Goal: Task Accomplishment & Management: Manage account settings

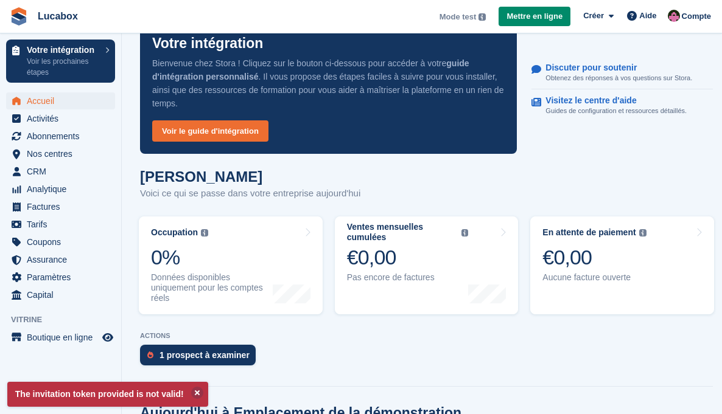
scroll to position [255, 0]
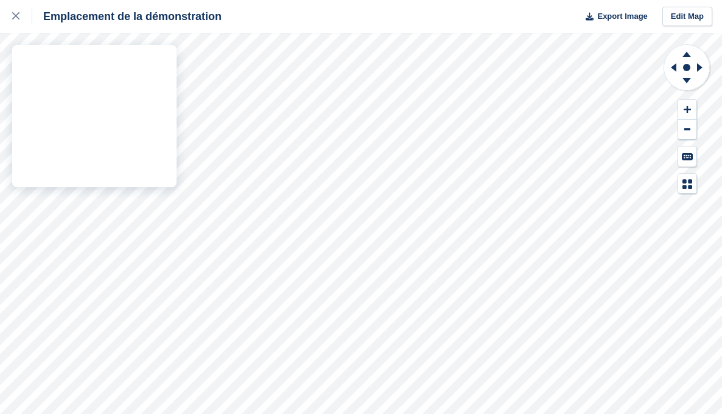
click at [174, 88] on div "Emplacement de la démonstration Export Image Edit Map" at bounding box center [361, 207] width 722 height 414
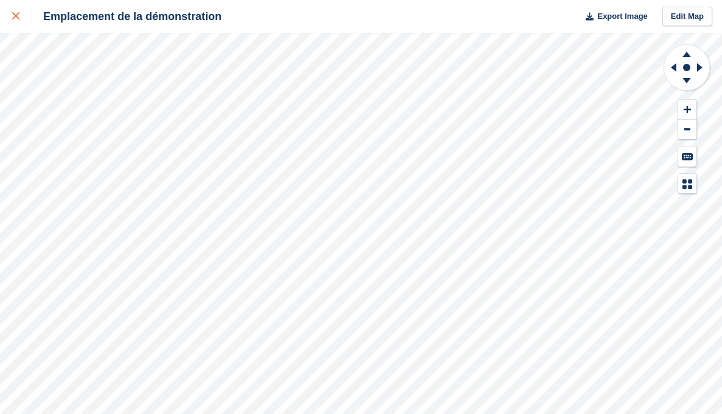
click at [19, 19] on icon at bounding box center [15, 15] width 7 height 7
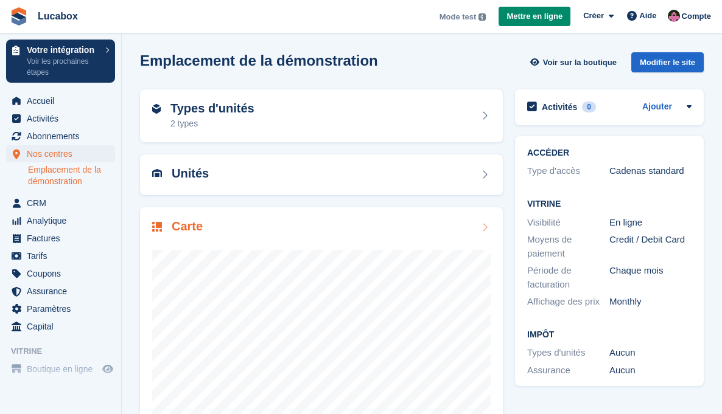
scroll to position [91, 0]
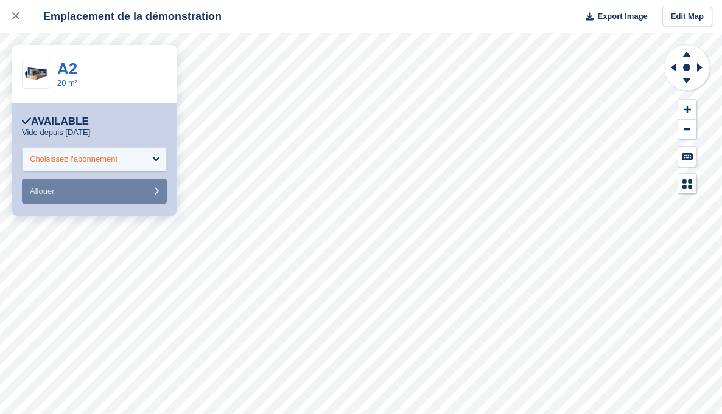
click at [130, 161] on div "Choisissez l'abonnement" at bounding box center [94, 159] width 145 height 24
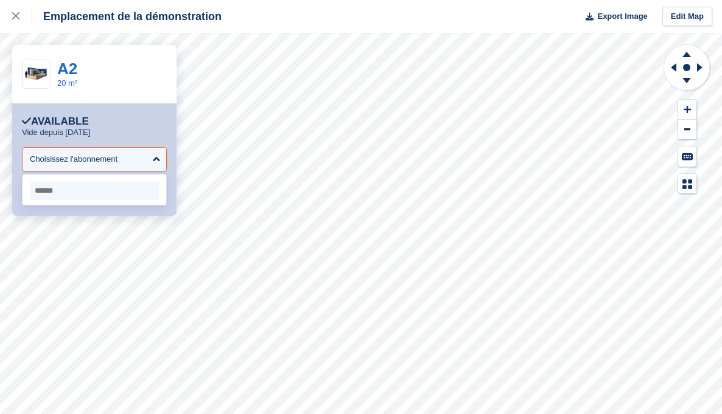
click at [59, 192] on input "select-one" at bounding box center [94, 191] width 129 height 18
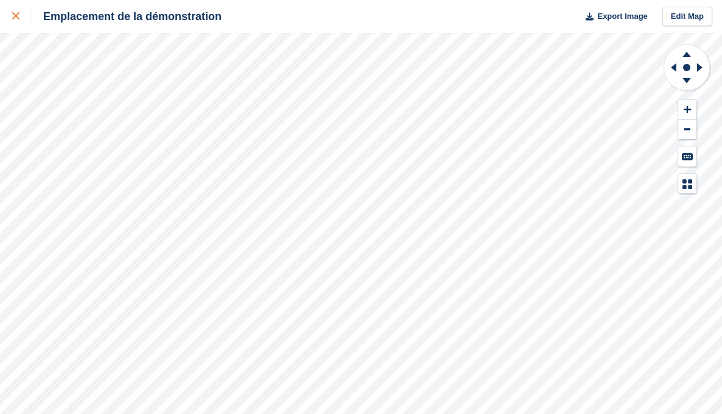
click at [23, 22] on div at bounding box center [22, 16] width 20 height 15
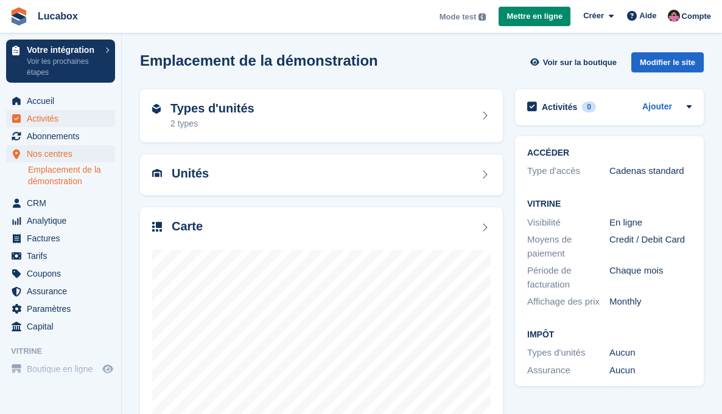
click at [53, 124] on span "Activités" at bounding box center [63, 118] width 73 height 17
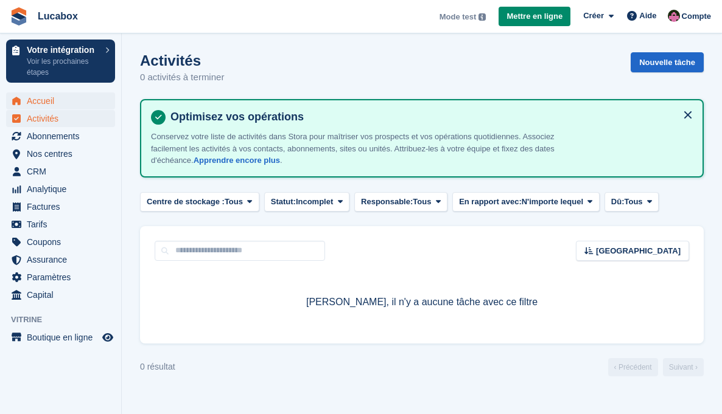
click at [61, 108] on span "Accueil" at bounding box center [63, 101] width 73 height 17
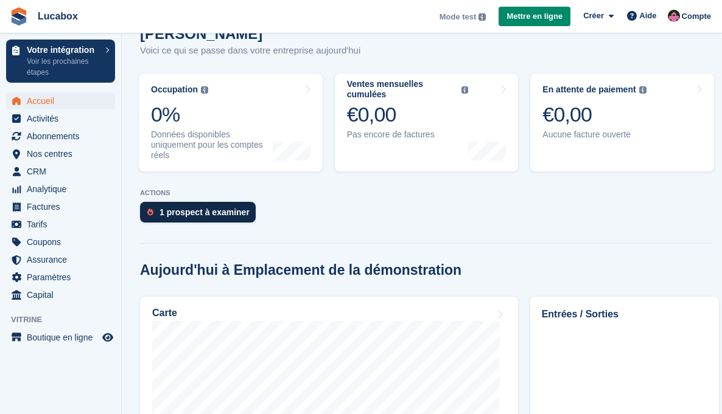
scroll to position [249, 0]
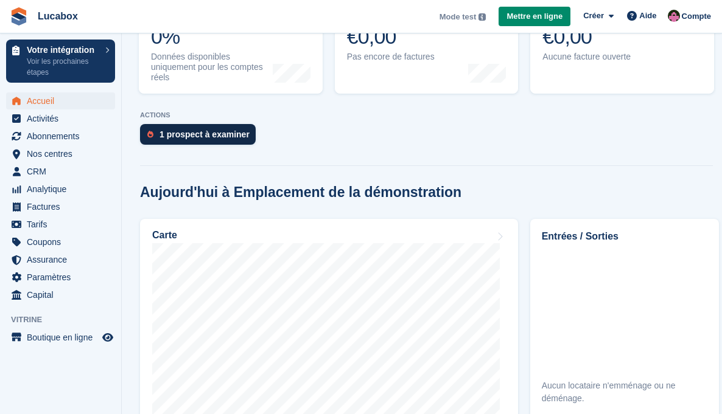
click at [186, 139] on div "1 prospect à examiner" at bounding box center [198, 134] width 116 height 21
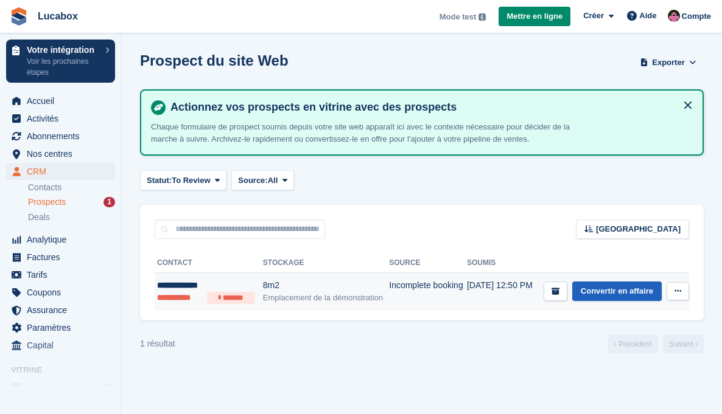
click at [614, 295] on link "Convertir en affaire" at bounding box center [616, 292] width 89 height 20
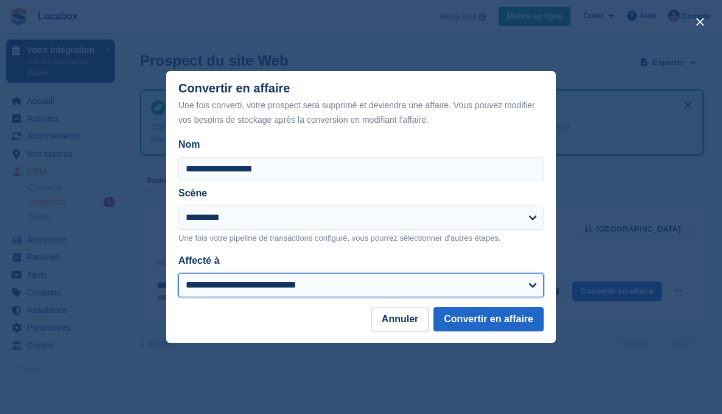
select select "****"
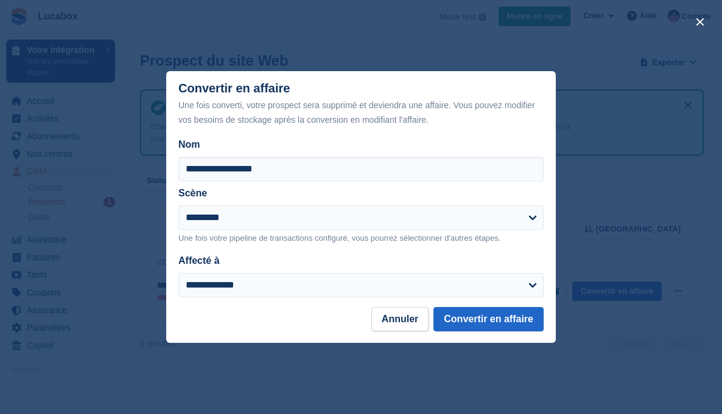
click at [232, 320] on footer "Annuler Convertir en affaire" at bounding box center [360, 325] width 389 height 36
click at [472, 323] on button "Convertir en affaire" at bounding box center [488, 319] width 110 height 24
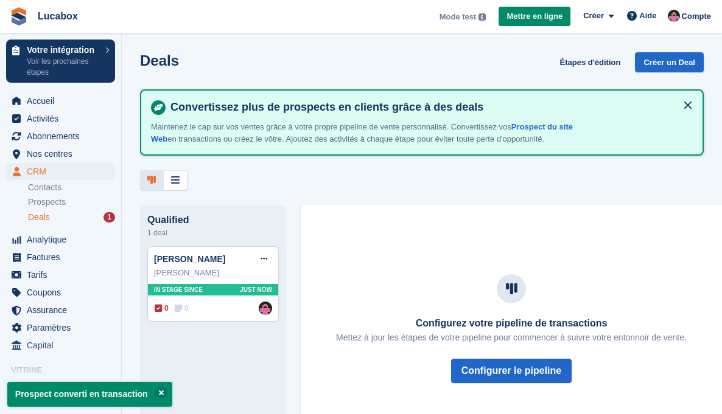
scroll to position [49, 0]
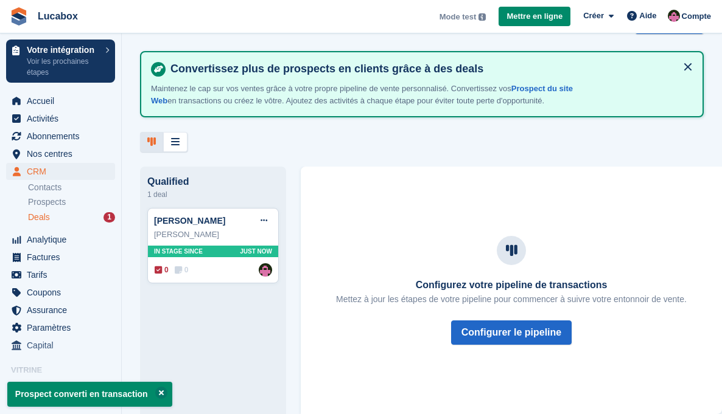
click at [37, 219] on span "Deals" at bounding box center [39, 218] width 22 height 12
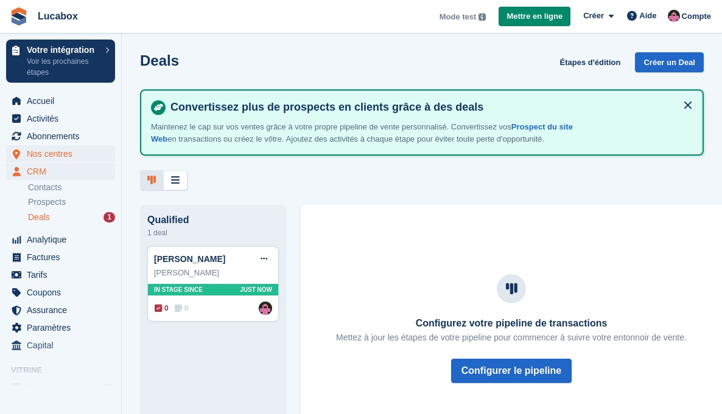
click at [43, 151] on span "Nos centres" at bounding box center [63, 153] width 73 height 17
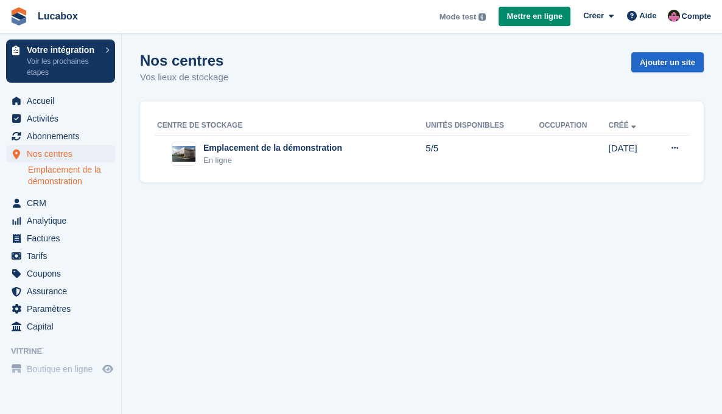
click at [44, 181] on link "Emplacement de la démonstration" at bounding box center [71, 175] width 87 height 23
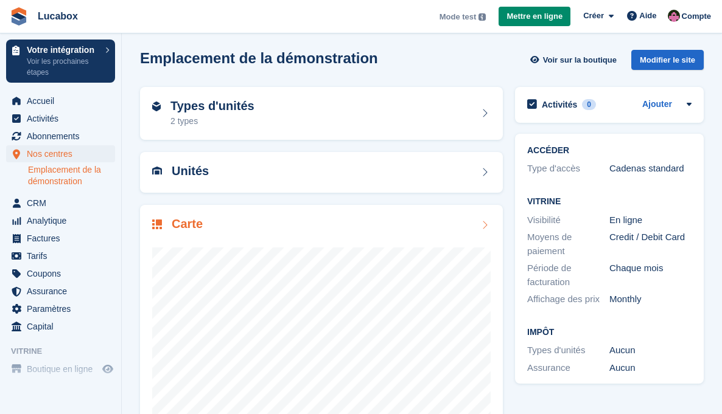
scroll to position [91, 0]
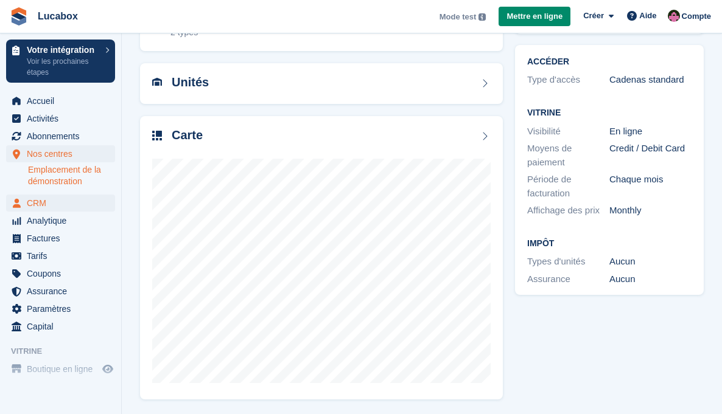
click at [29, 208] on span "CRM" at bounding box center [63, 203] width 73 height 17
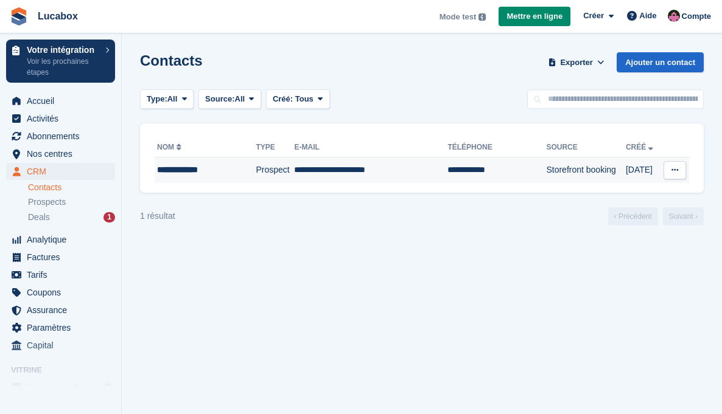
click at [674, 170] on icon at bounding box center [674, 170] width 7 height 8
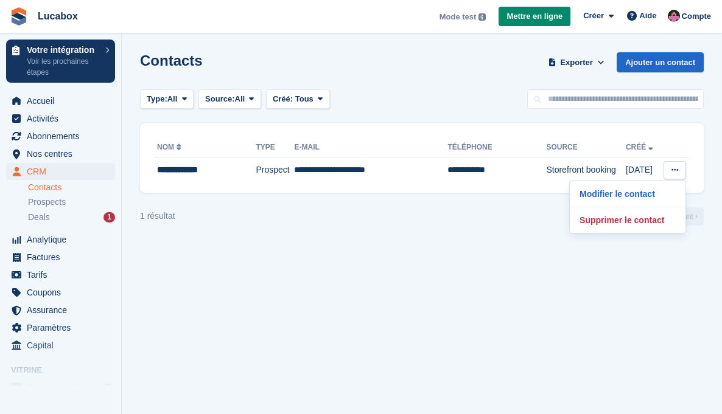
click at [304, 219] on div "1 résultat ‹ Précédent Suivant ›" at bounding box center [422, 217] width 564 height 18
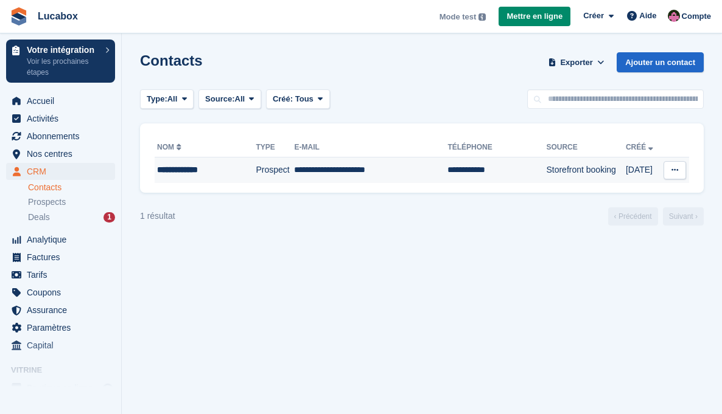
click at [202, 180] on td "**********" at bounding box center [205, 171] width 101 height 26
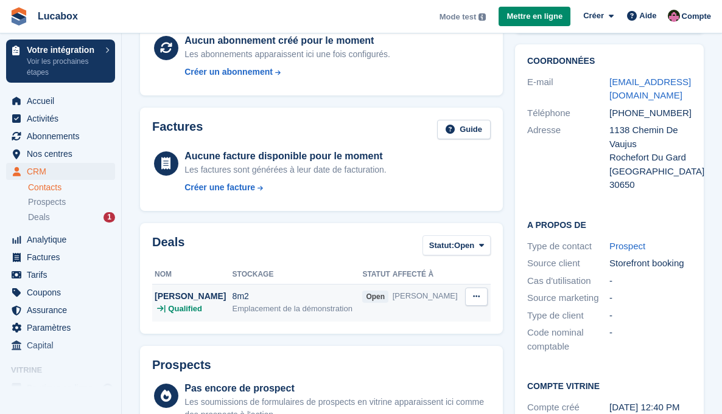
scroll to position [174, 0]
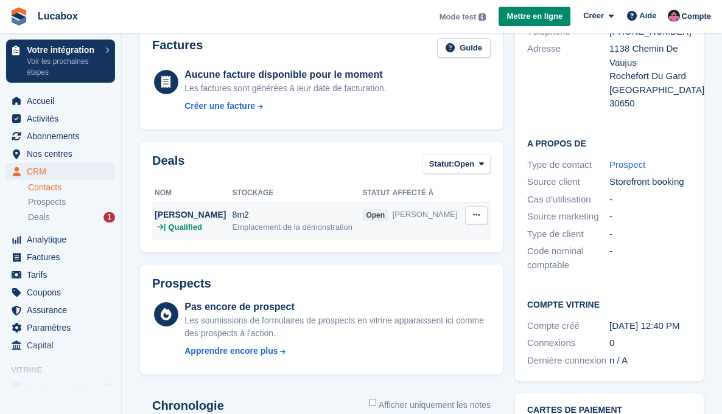
click at [475, 214] on icon at bounding box center [476, 215] width 7 height 8
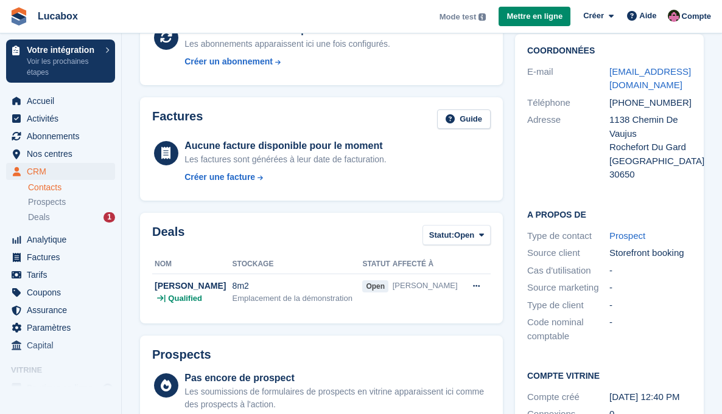
scroll to position [184, 0]
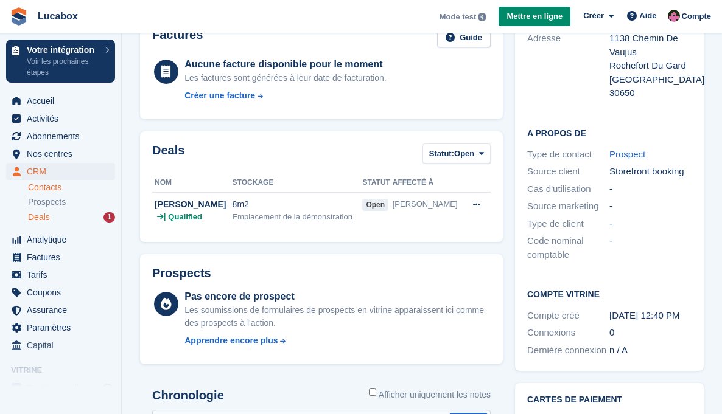
click at [38, 220] on span "Deals" at bounding box center [39, 218] width 22 height 12
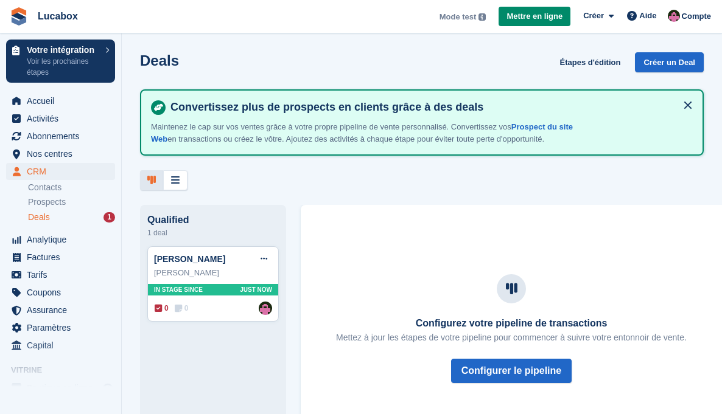
scroll to position [49, 0]
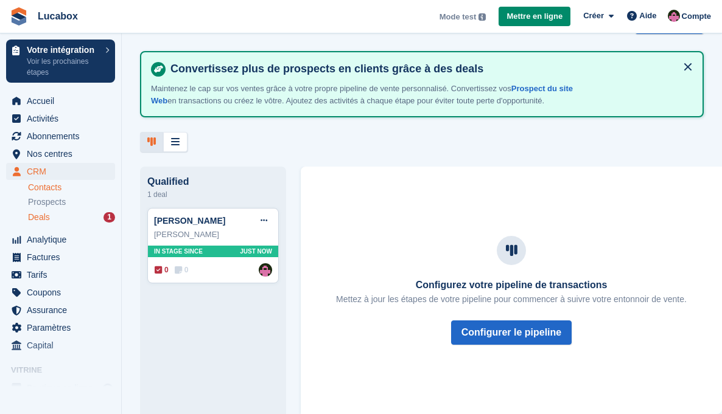
click at [40, 188] on link "Contacts" at bounding box center [71, 188] width 87 height 12
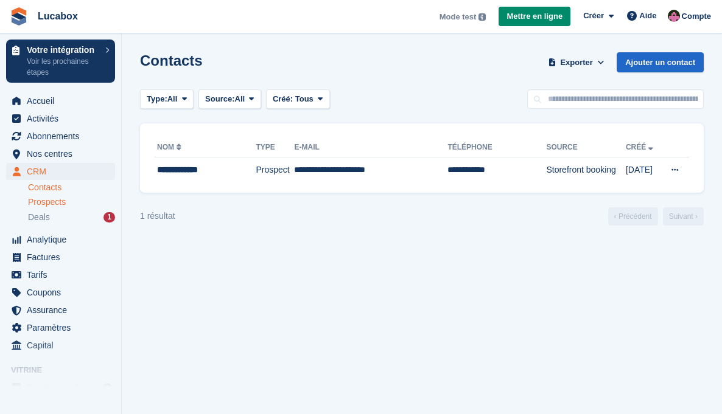
click at [64, 196] on link "Prospects" at bounding box center [71, 202] width 87 height 13
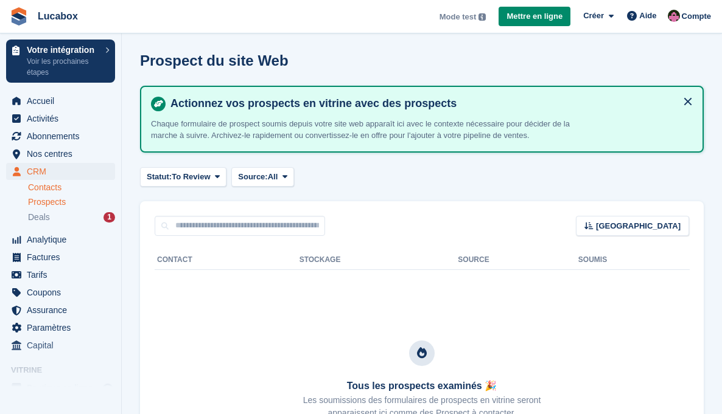
click at [60, 193] on link "Contacts" at bounding box center [71, 188] width 87 height 12
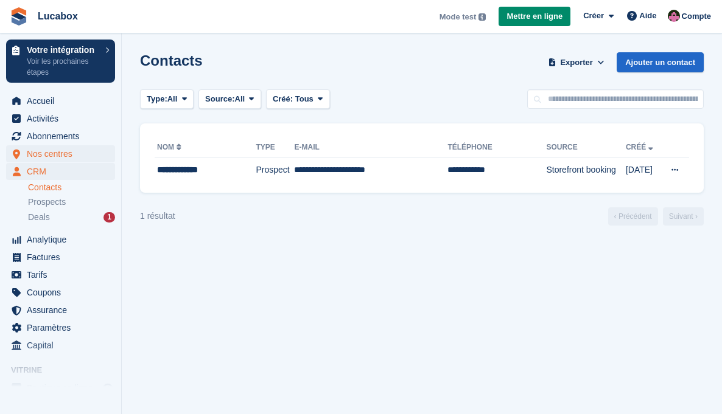
click at [51, 155] on span "Nos centres" at bounding box center [63, 153] width 73 height 17
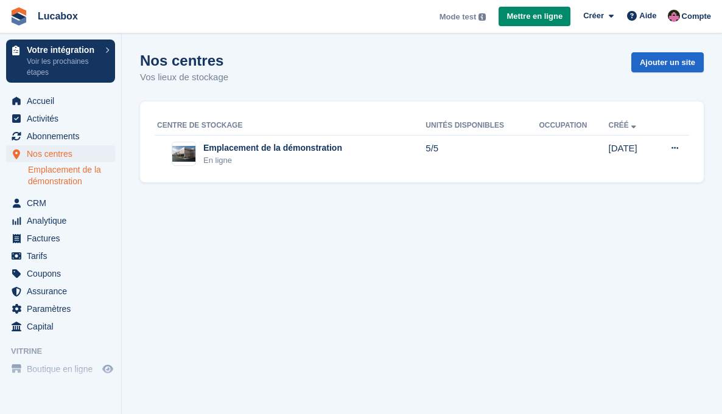
click at [70, 179] on link "Emplacement de la démonstration" at bounding box center [71, 175] width 87 height 23
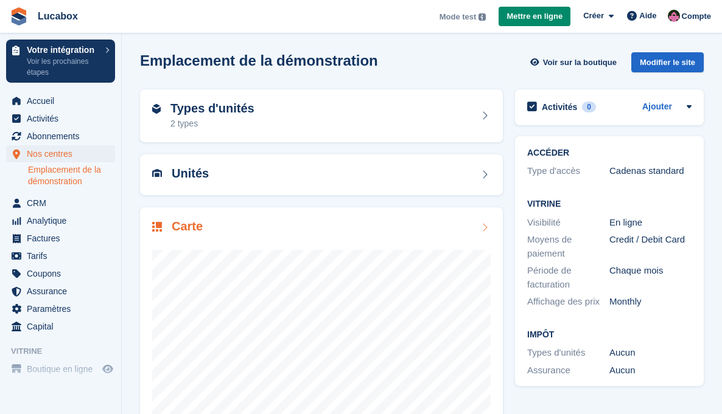
scroll to position [21, 0]
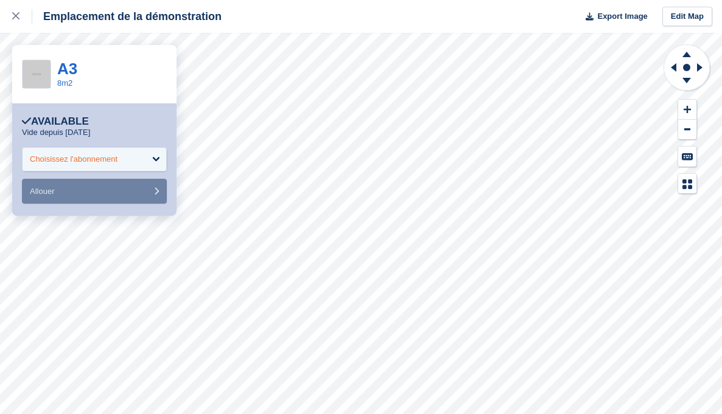
click at [83, 165] on div "Choisissez l'abonnement" at bounding box center [74, 159] width 88 height 12
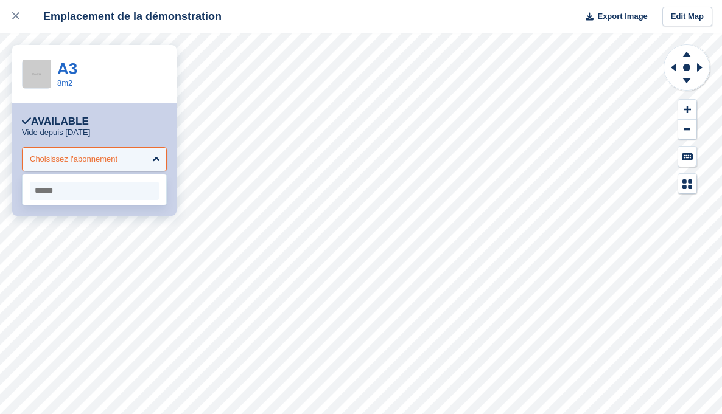
click at [83, 165] on div "Choisissez l'abonnement" at bounding box center [74, 159] width 88 height 12
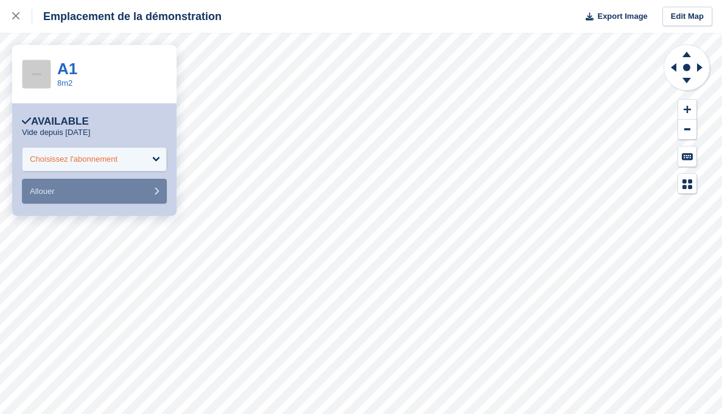
click at [102, 161] on div "Choisissez l'abonnement" at bounding box center [74, 159] width 88 height 12
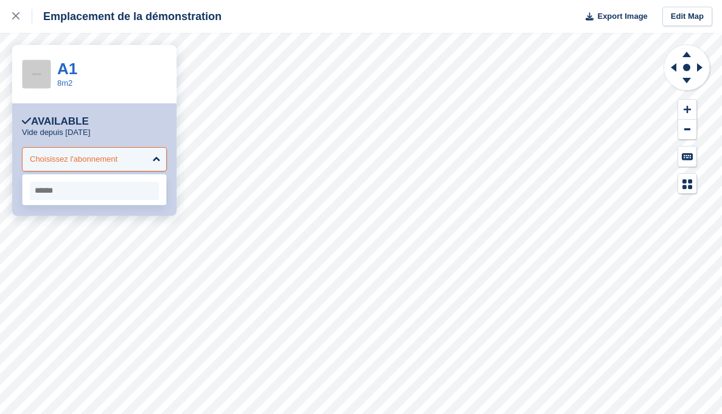
click at [102, 161] on div "Choisissez l'abonnement" at bounding box center [74, 159] width 88 height 12
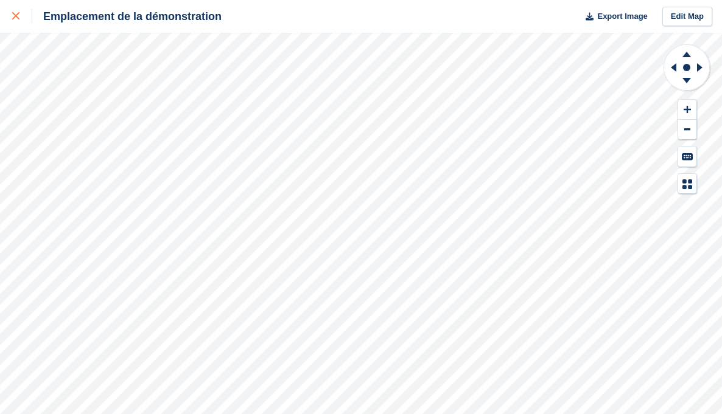
click at [23, 19] on div at bounding box center [22, 16] width 20 height 15
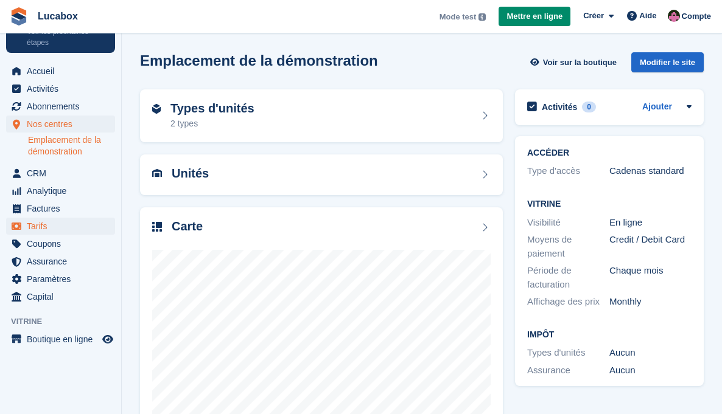
scroll to position [91, 0]
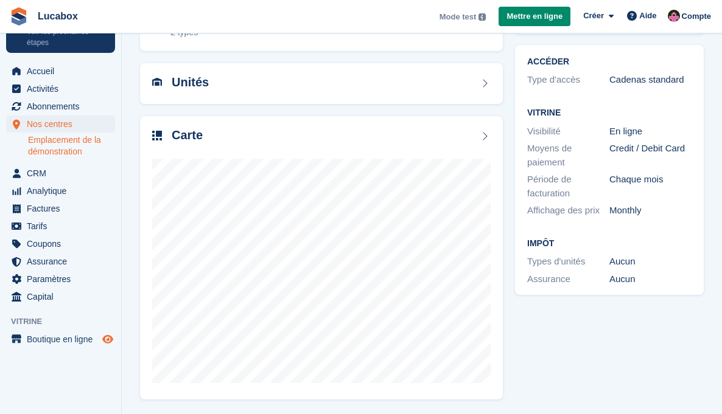
click at [108, 338] on icon "Boutique d'aperçu" at bounding box center [107, 340] width 11 height 10
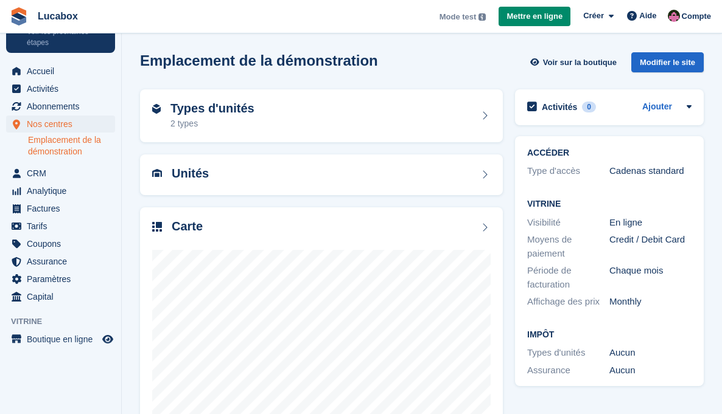
click at [116, 339] on li "Boutique en ligne Boutique en ligne" at bounding box center [60, 339] width 121 height 17
click at [103, 340] on icon "Boutique d'aperçu" at bounding box center [107, 340] width 11 height 10
click at [609, 16] on icon at bounding box center [611, 16] width 5 height 8
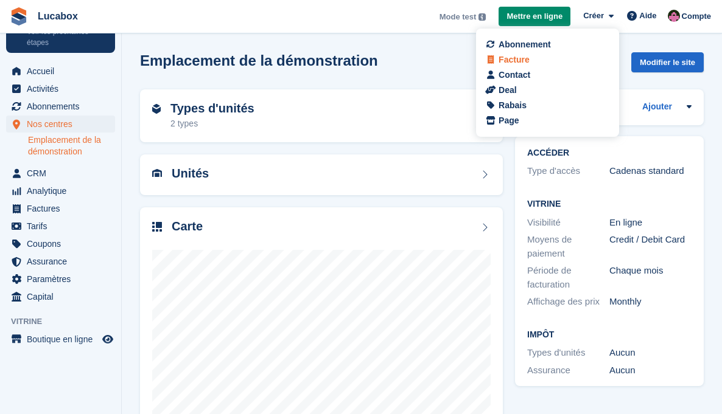
click at [507, 62] on div "Facture" at bounding box center [513, 60] width 31 height 13
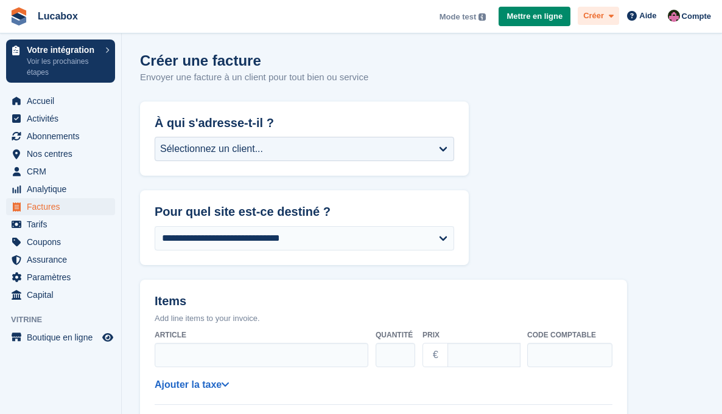
click at [609, 20] on icon at bounding box center [611, 16] width 5 height 8
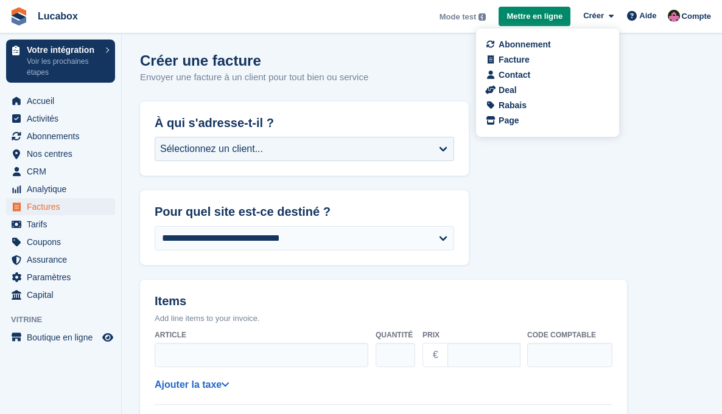
click at [676, 70] on div "Créer une facture Envoyer une facture à un client pour tout bien ou service" at bounding box center [422, 75] width 564 height 47
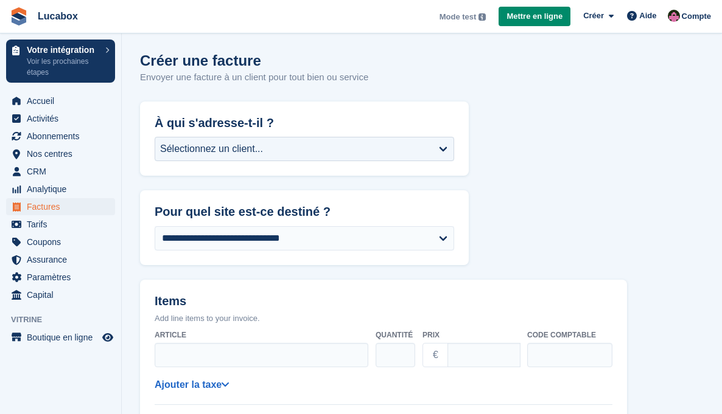
click at [717, 24] on span "Lucabox Mode test Votre compte est actuellement en mode test. Cela vous permet …" at bounding box center [361, 16] width 722 height 33
click at [697, 20] on span "Compte" at bounding box center [696, 16] width 29 height 12
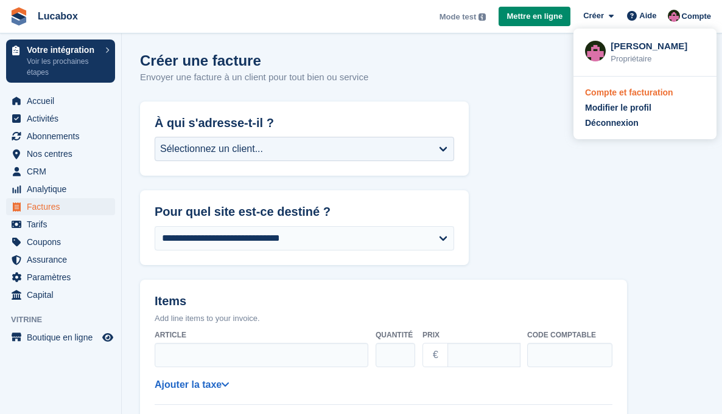
click at [632, 98] on div "Compte et facturation" at bounding box center [629, 92] width 88 height 13
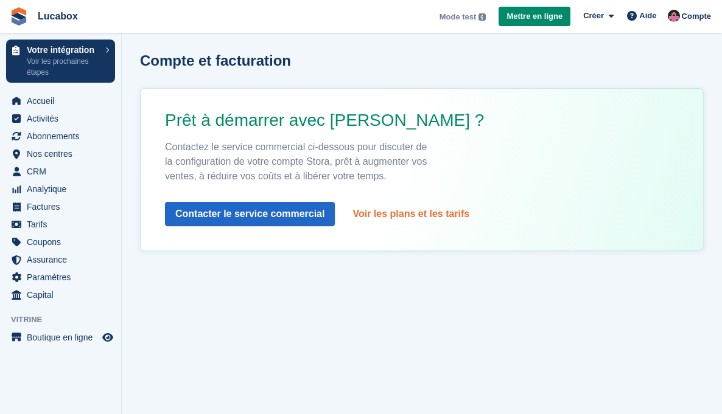
click at [421, 217] on link "Voir les plans et les tarifs" at bounding box center [410, 214] width 117 height 15
click at [238, 305] on section "Compte et facturation Prêt à démarrer avec Stora ? Contactez le service commerc…" at bounding box center [422, 207] width 600 height 414
click at [260, 319] on section "Compte et facturation Prêt à démarrer avec Stora ? Contactez le service commerc…" at bounding box center [422, 207] width 600 height 414
click at [47, 153] on span "Nos centres" at bounding box center [63, 153] width 73 height 17
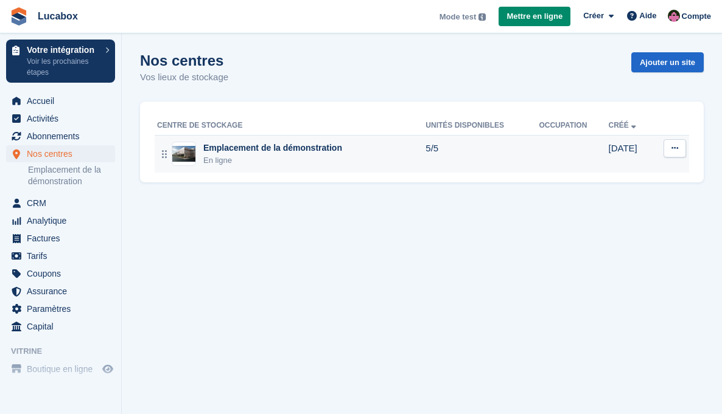
click at [259, 148] on div "Emplacement de la démonstration" at bounding box center [272, 148] width 139 height 13
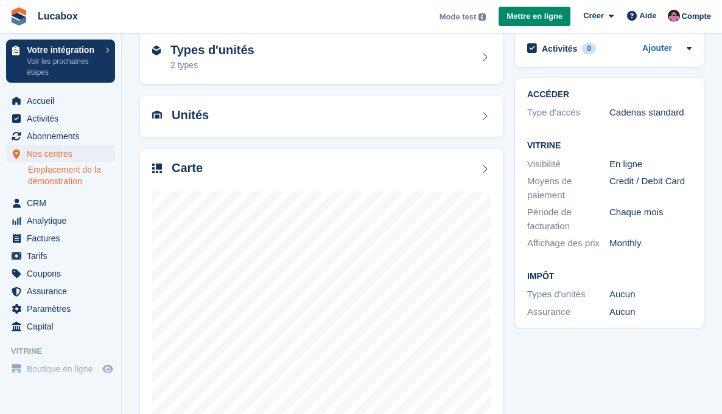
scroll to position [70, 0]
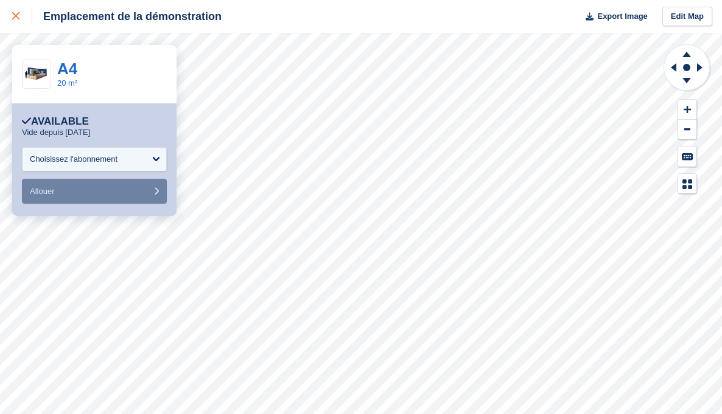
click at [7, 14] on link at bounding box center [16, 16] width 32 height 33
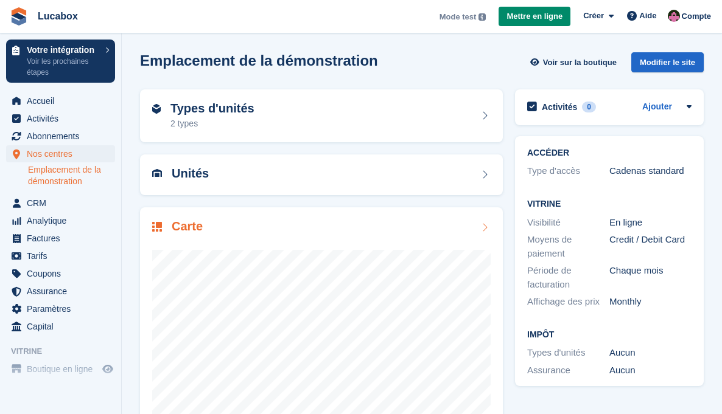
scroll to position [21, 0]
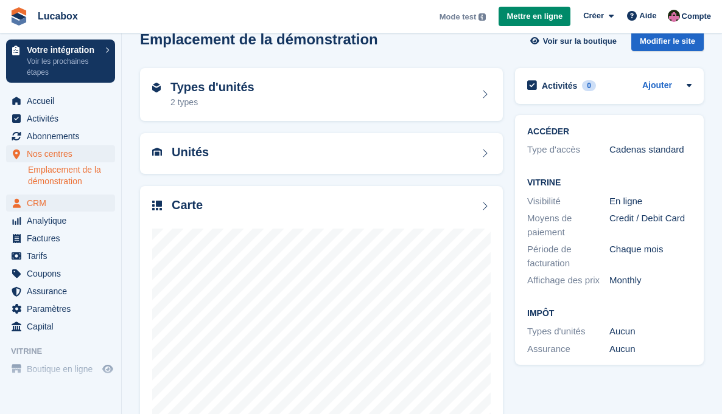
click at [33, 201] on span "CRM" at bounding box center [63, 203] width 73 height 17
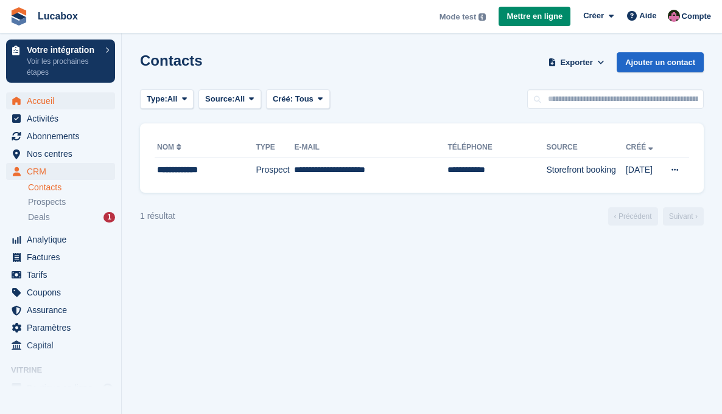
click at [43, 108] on span "Accueil" at bounding box center [63, 101] width 73 height 17
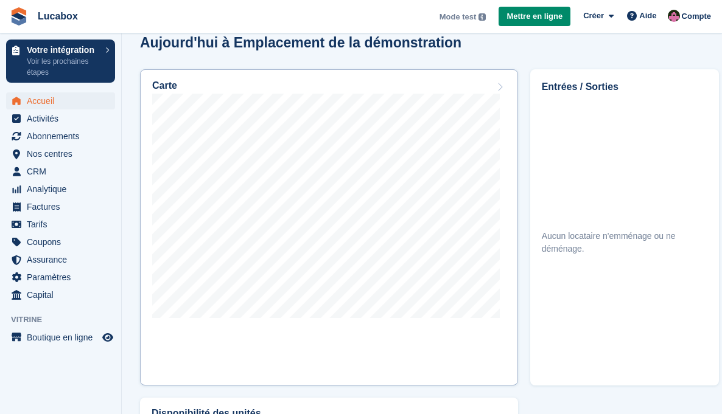
scroll to position [401, 0]
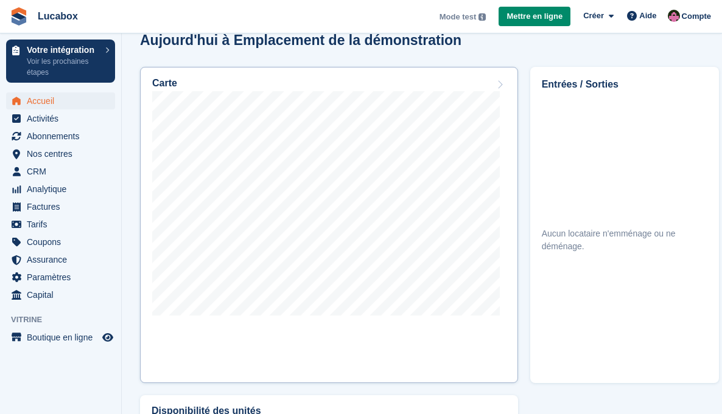
click at [498, 84] on icon at bounding box center [500, 85] width 12 height 10
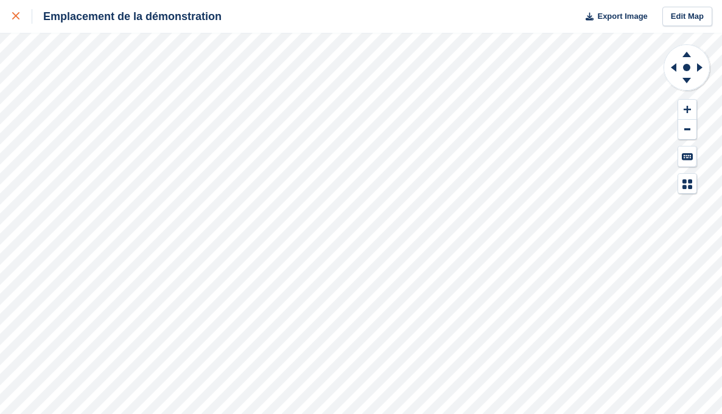
click at [23, 21] on div at bounding box center [22, 16] width 20 height 15
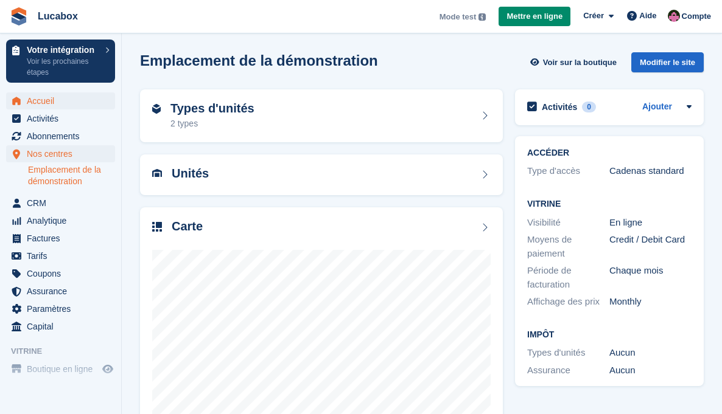
click at [47, 104] on span "Accueil" at bounding box center [63, 101] width 73 height 17
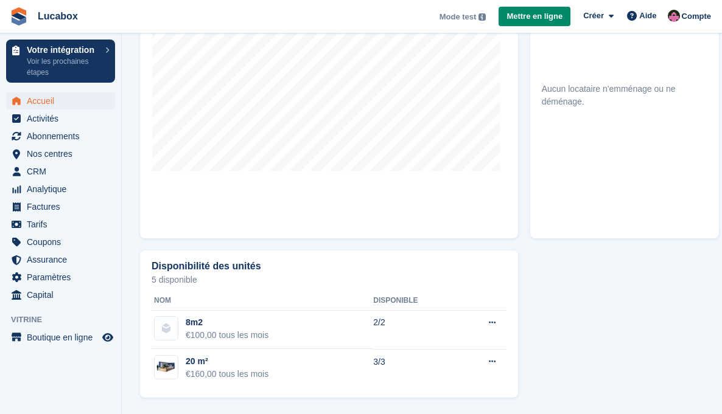
scroll to position [126, 0]
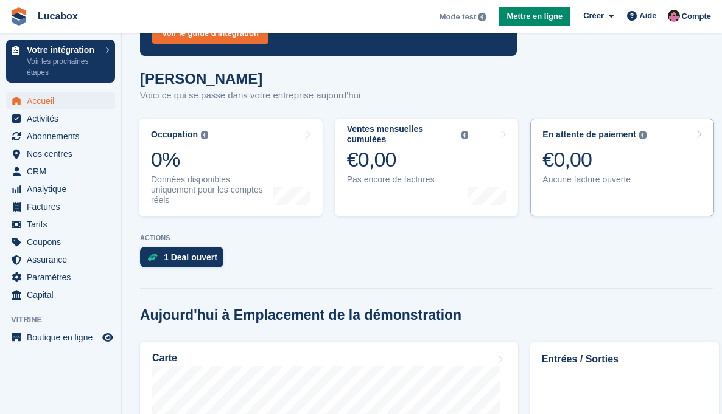
click at [604, 167] on div "€0,00" at bounding box center [593, 159] width 103 height 25
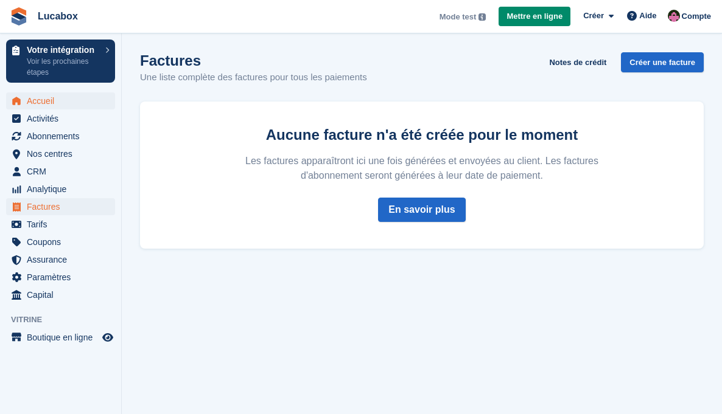
click at [58, 100] on span "Accueil" at bounding box center [63, 101] width 73 height 17
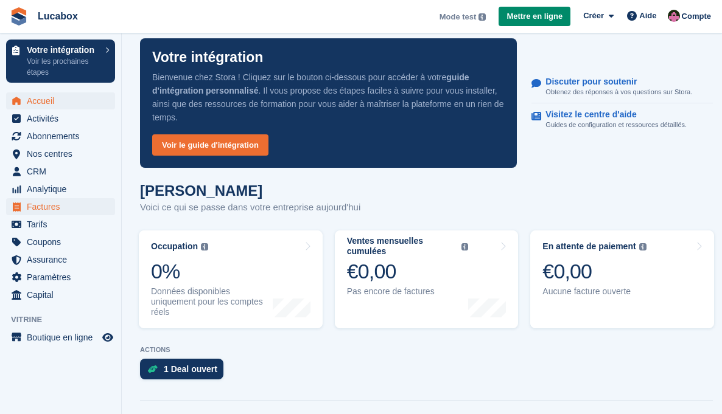
scroll to position [41, 0]
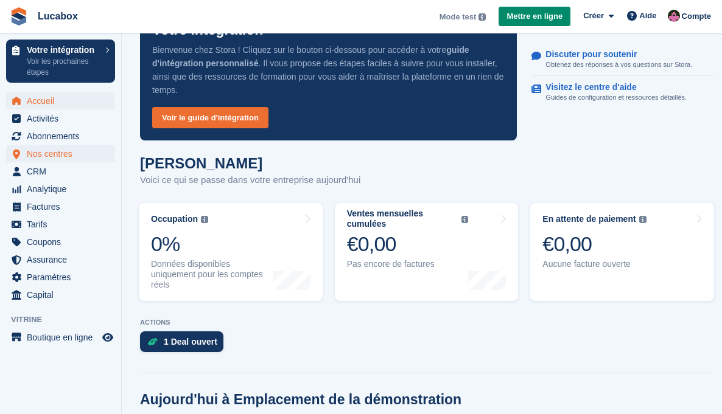
click at [47, 156] on span "Nos centres" at bounding box center [63, 153] width 73 height 17
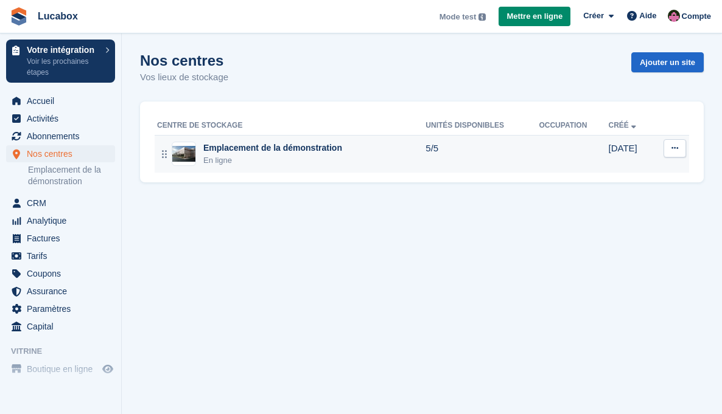
click at [251, 142] on div "Emplacement de la démonstration" at bounding box center [272, 148] width 139 height 13
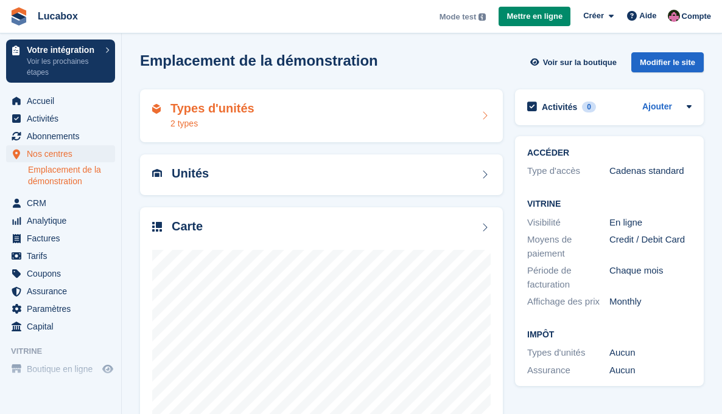
click at [326, 114] on div "Types d'unités 2 types" at bounding box center [321, 116] width 338 height 29
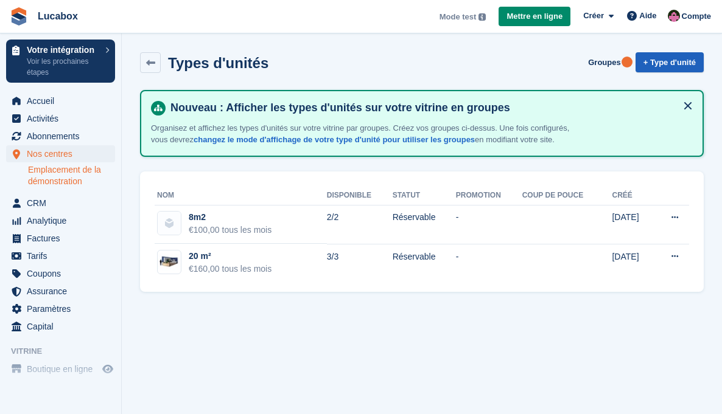
click at [660, 60] on link "+ Type d'unité" at bounding box center [669, 62] width 68 height 20
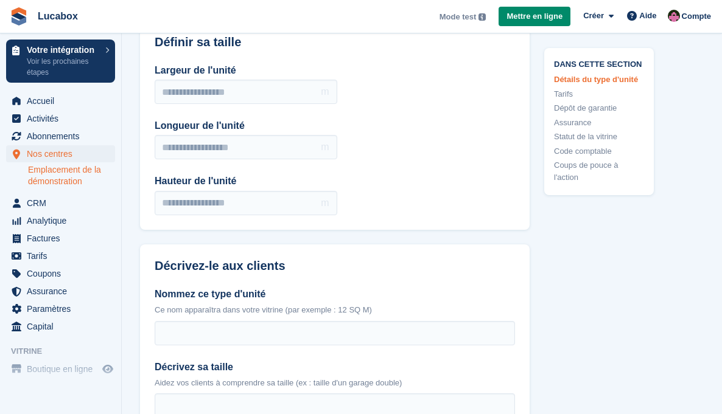
scroll to position [120, 0]
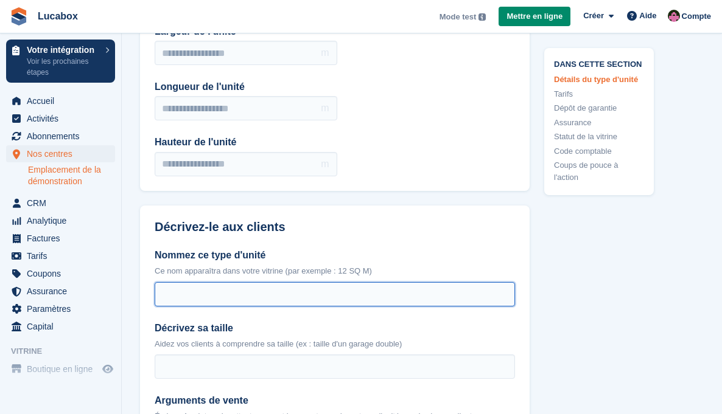
click at [197, 295] on input "Nommez ce type d'unité" at bounding box center [335, 294] width 360 height 24
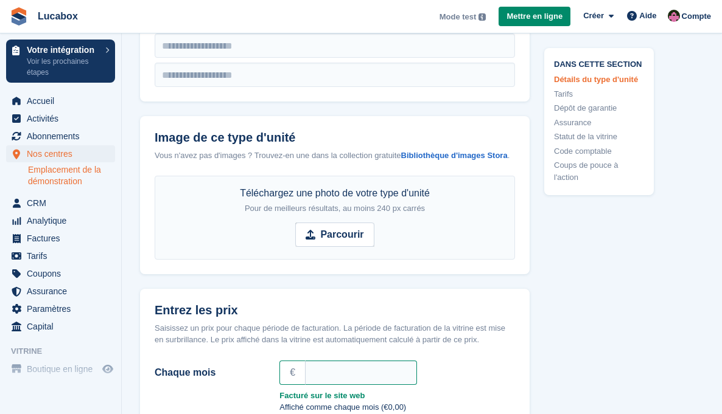
scroll to position [680, 0]
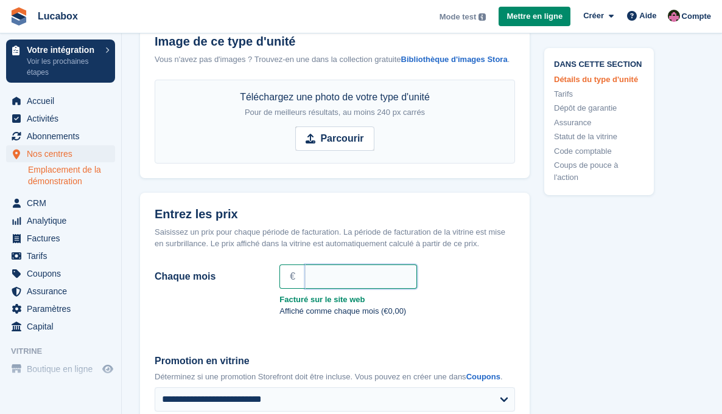
click at [330, 289] on input "Chaque mois" at bounding box center [361, 277] width 112 height 24
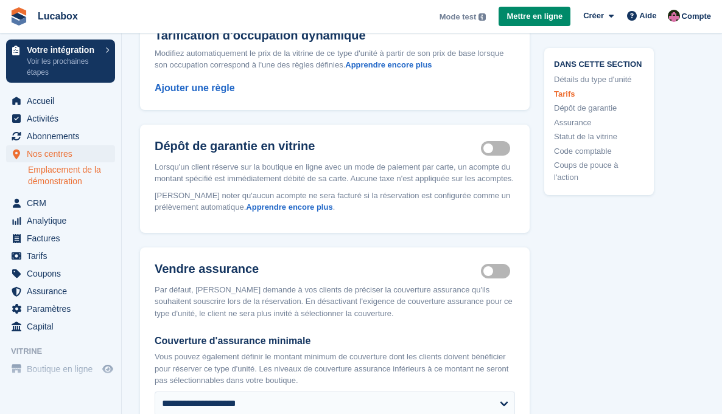
scroll to position [1110, 0]
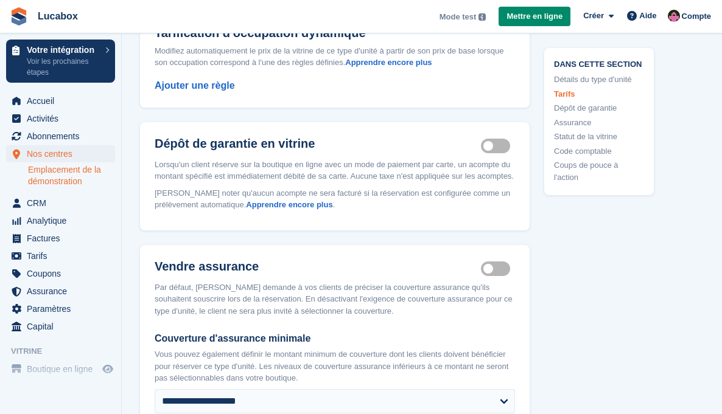
click at [496, 147] on label "Security deposit on" at bounding box center [498, 146] width 34 height 2
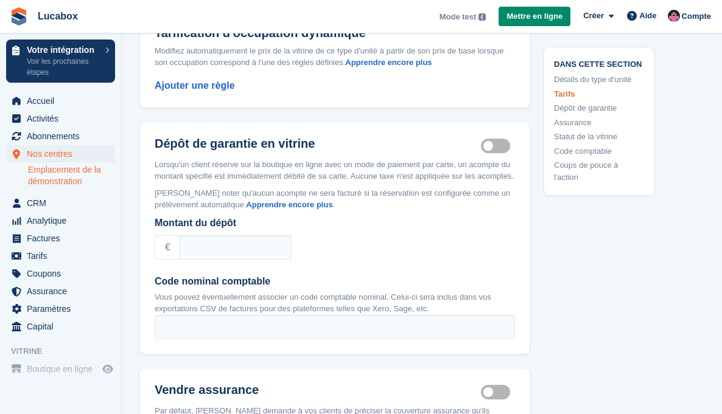
click at [496, 147] on label "Security deposit on" at bounding box center [498, 146] width 34 height 2
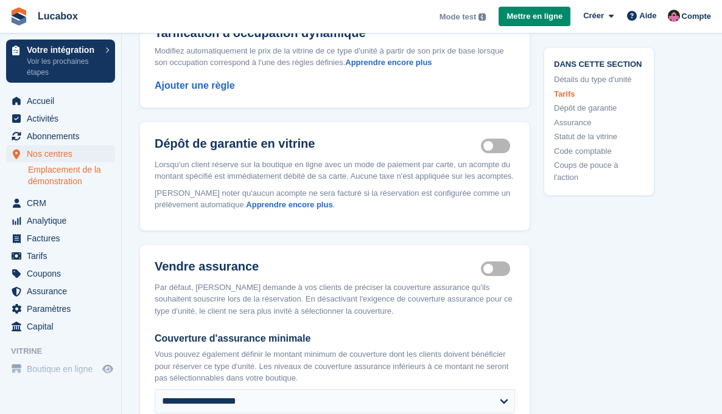
click at [496, 147] on label "Security deposit on" at bounding box center [498, 146] width 34 height 2
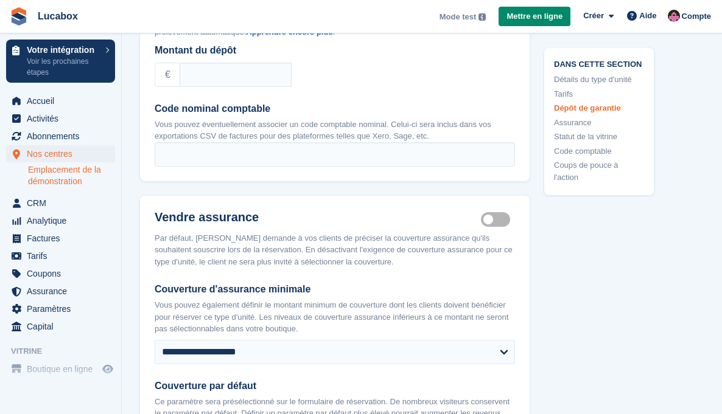
scroll to position [1304, 0]
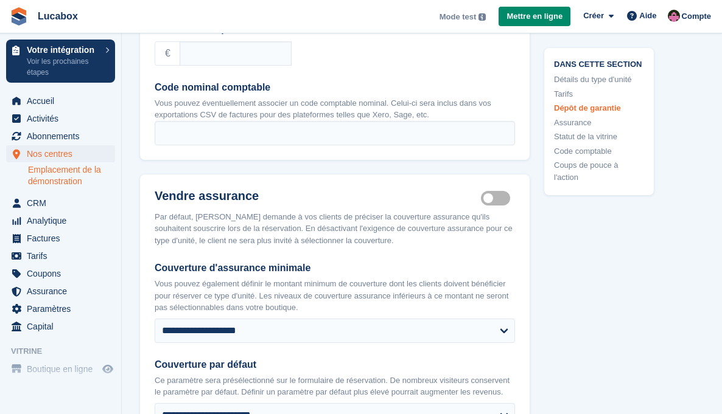
click at [481, 199] on label "Insurance coverage required" at bounding box center [498, 198] width 34 height 2
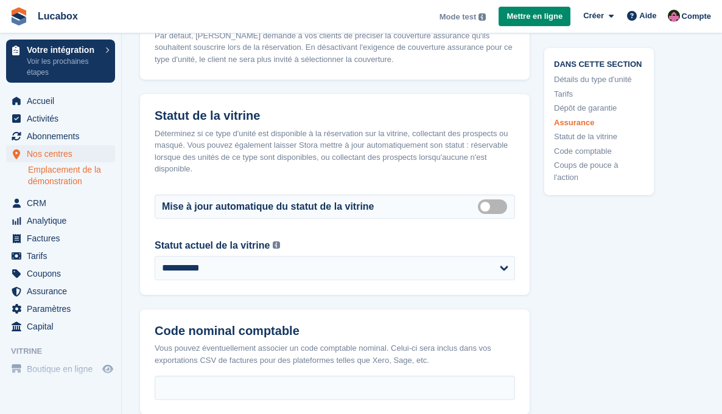
scroll to position [1573, 0]
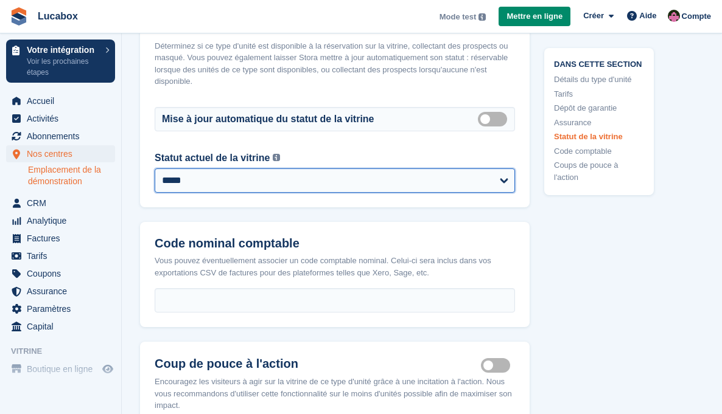
select select "********"
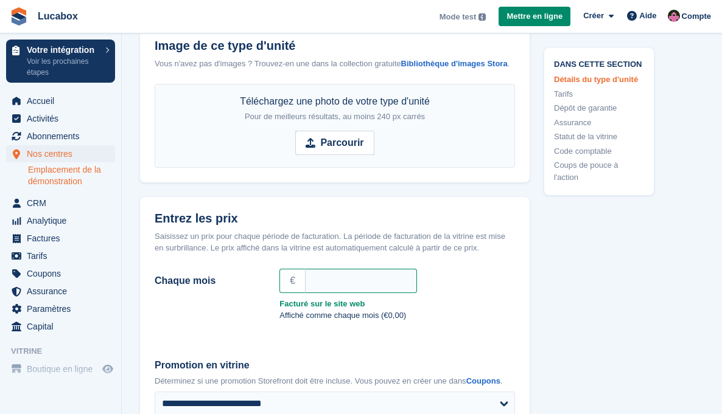
scroll to position [0, 0]
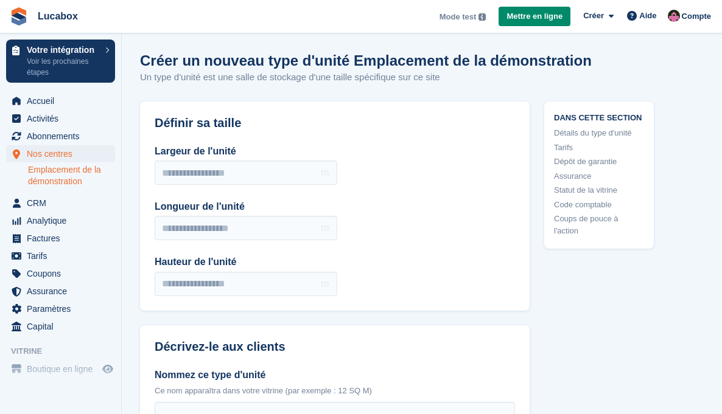
click at [61, 176] on link "Emplacement de la démonstration" at bounding box center [71, 175] width 87 height 23
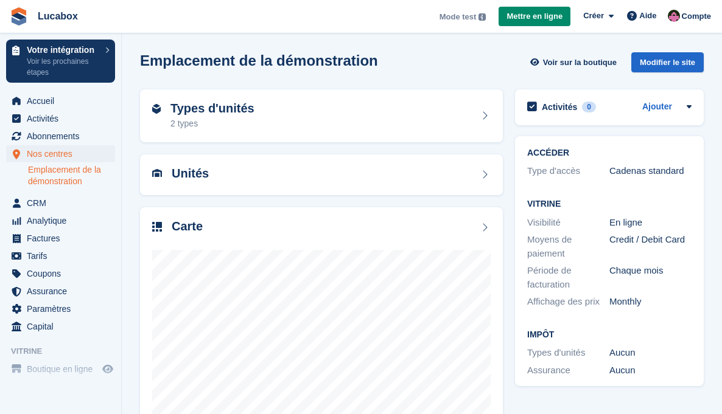
click at [225, 170] on div "Unités" at bounding box center [321, 175] width 338 height 16
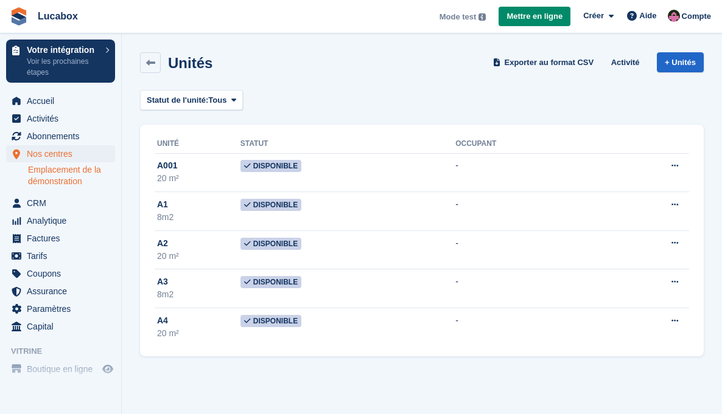
scroll to position [30, 0]
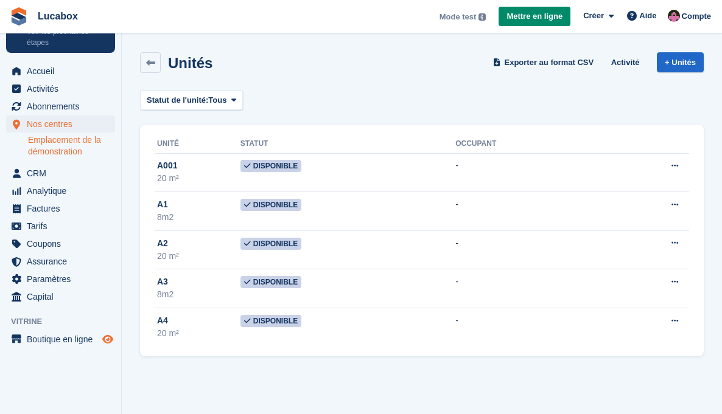
click at [108, 339] on icon "Boutique d'aperçu" at bounding box center [107, 340] width 11 height 10
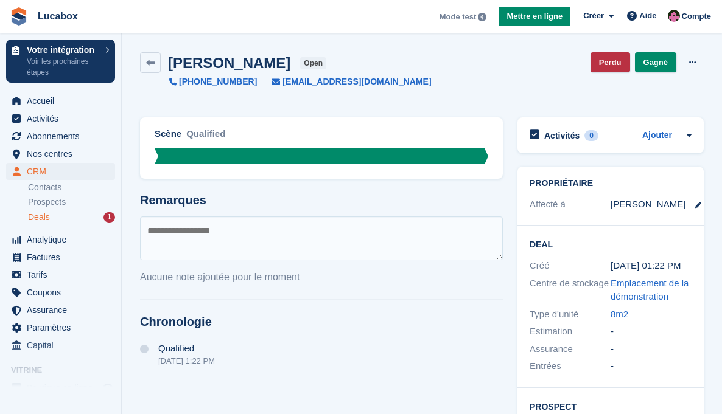
click at [52, 216] on div "Deals 1" at bounding box center [71, 218] width 87 height 12
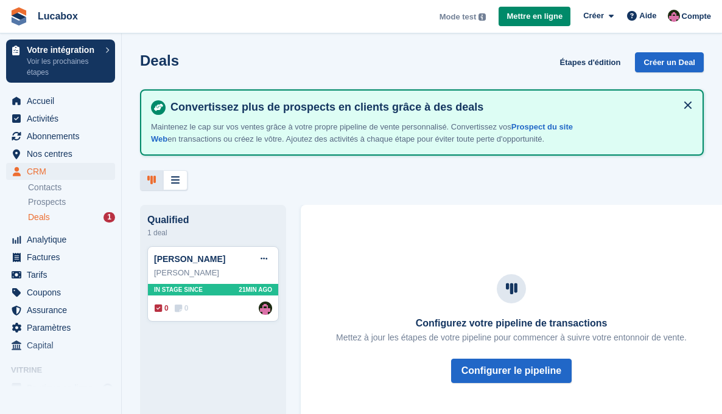
scroll to position [49, 0]
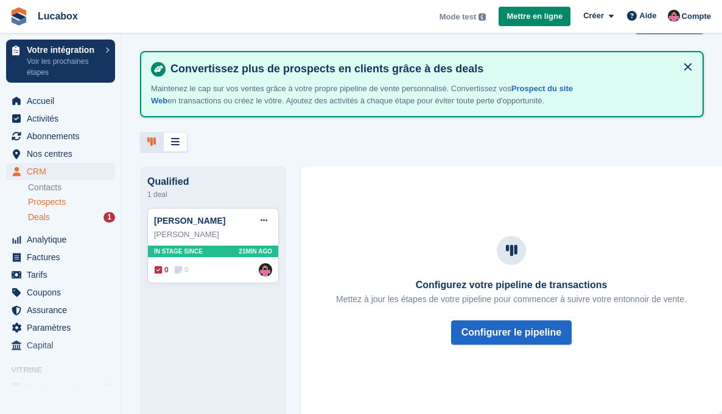
click at [47, 200] on span "Prospects" at bounding box center [47, 203] width 38 height 12
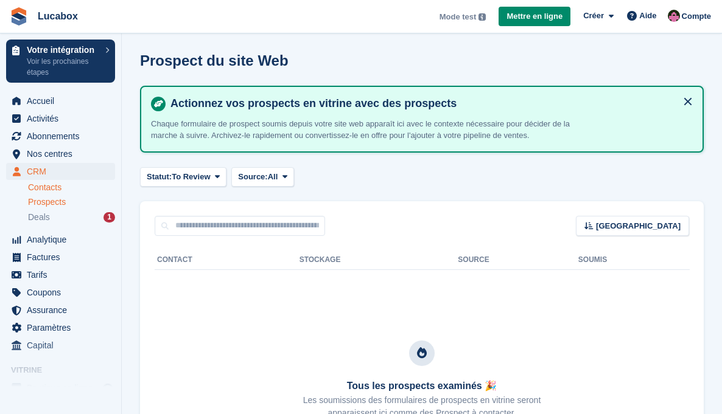
click at [46, 193] on link "Contacts" at bounding box center [71, 188] width 87 height 12
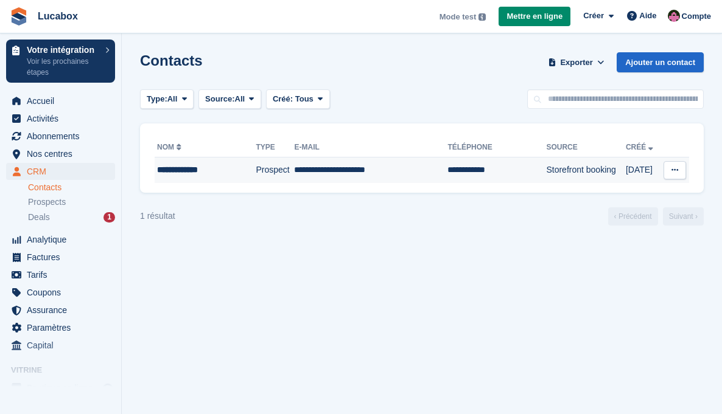
click at [677, 176] on button at bounding box center [674, 170] width 23 height 18
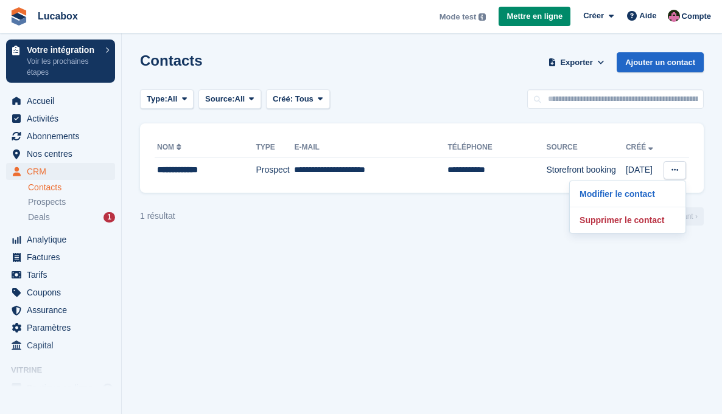
click at [397, 237] on section "Contacts Exporter Exporter Contacts Exporter un CSV de tous les Contacts qui co…" at bounding box center [422, 207] width 600 height 414
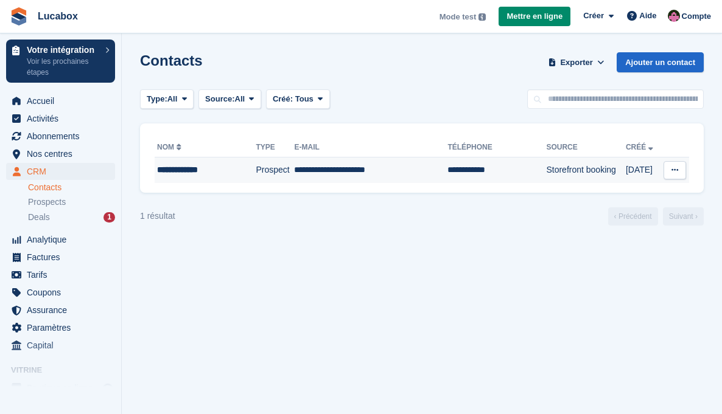
click at [417, 180] on td "**********" at bounding box center [370, 171] width 153 height 26
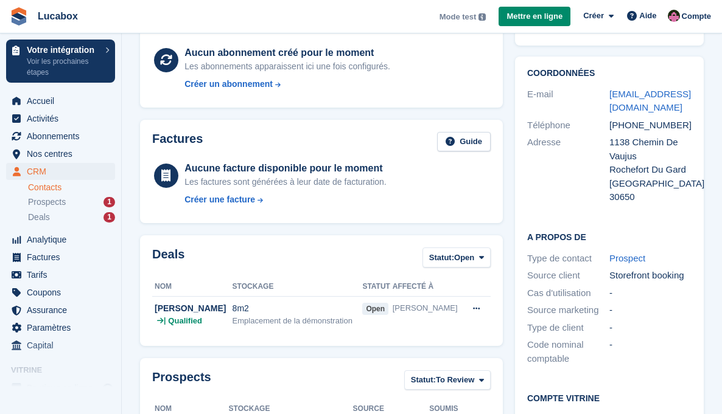
scroll to position [155, 0]
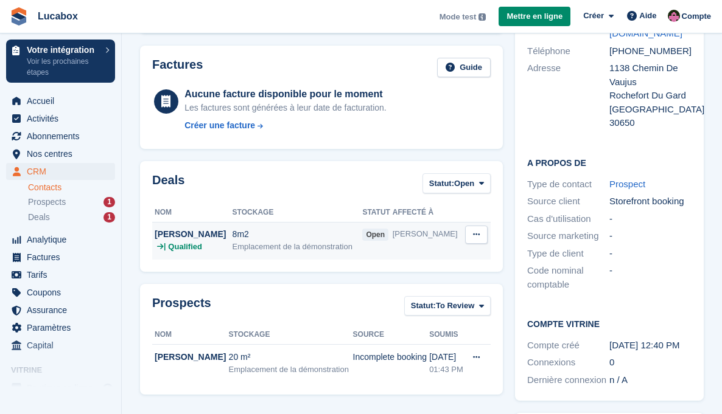
click at [480, 235] on button at bounding box center [476, 235] width 23 height 18
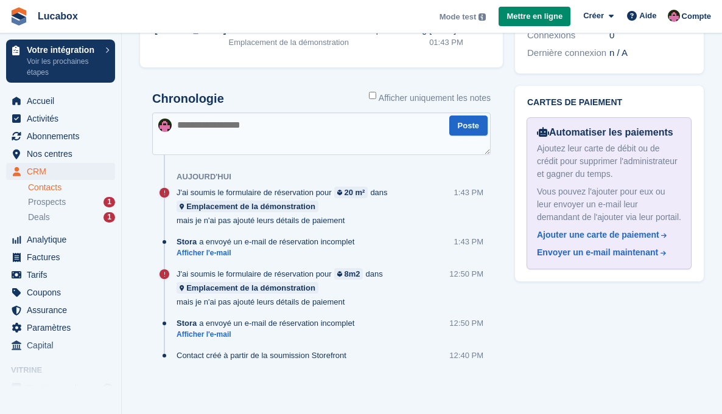
scroll to position [0, 0]
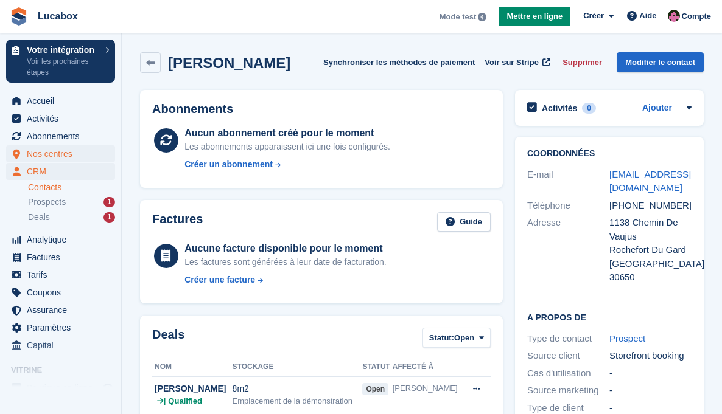
click at [55, 156] on span "Nos centres" at bounding box center [63, 153] width 73 height 17
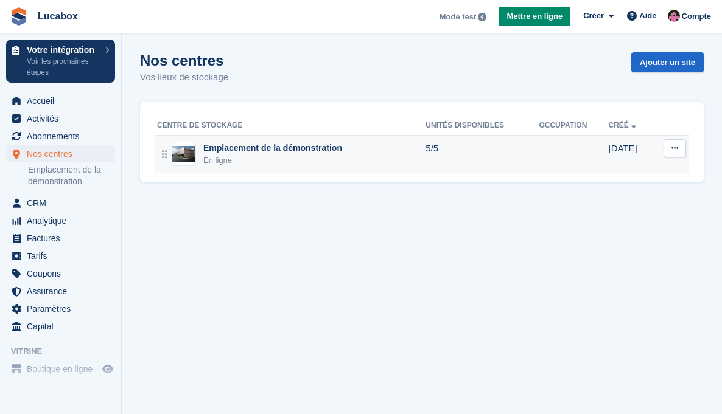
click at [278, 150] on div "Emplacement de la démonstration" at bounding box center [272, 148] width 139 height 13
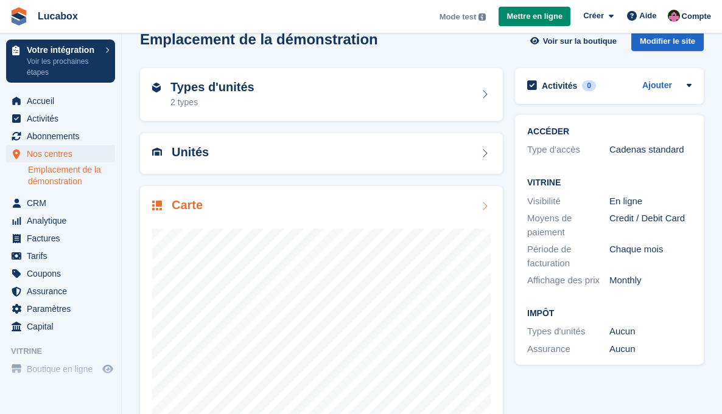
scroll to position [91, 0]
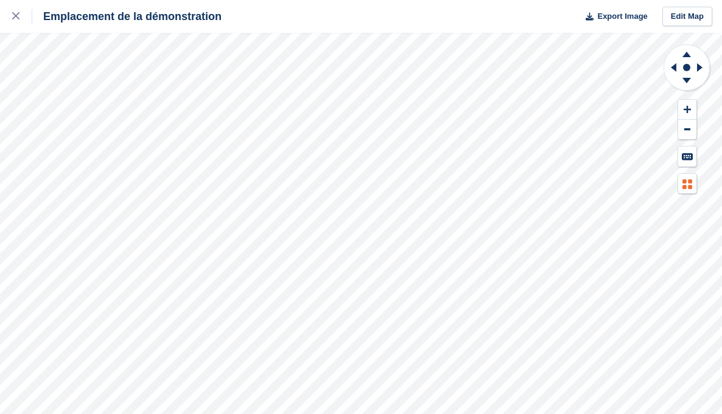
click at [682, 187] on icon at bounding box center [687, 185] width 10 height 10
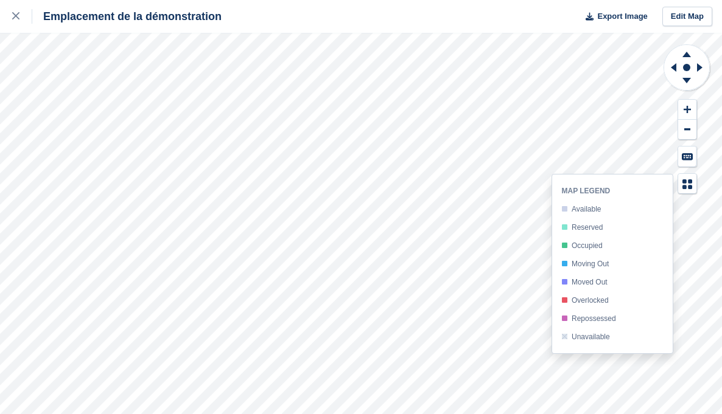
click at [580, 264] on div "Moving Out" at bounding box center [589, 264] width 37 height 9
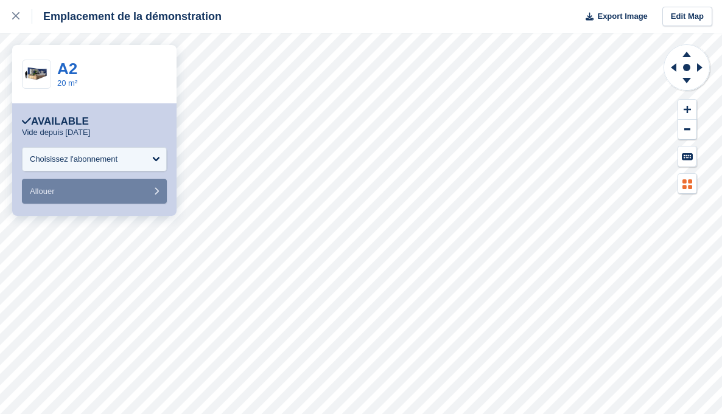
click at [693, 190] on button at bounding box center [687, 184] width 18 height 20
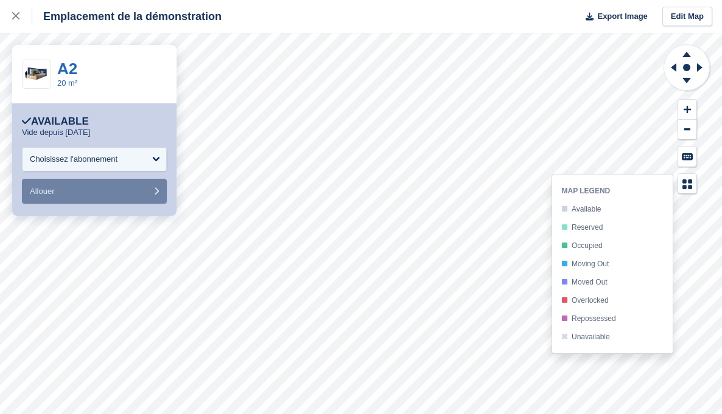
click at [580, 244] on div "Occupied" at bounding box center [586, 246] width 31 height 9
click at [565, 245] on div at bounding box center [564, 245] width 5 height 5
click at [685, 158] on icon at bounding box center [687, 156] width 11 height 7
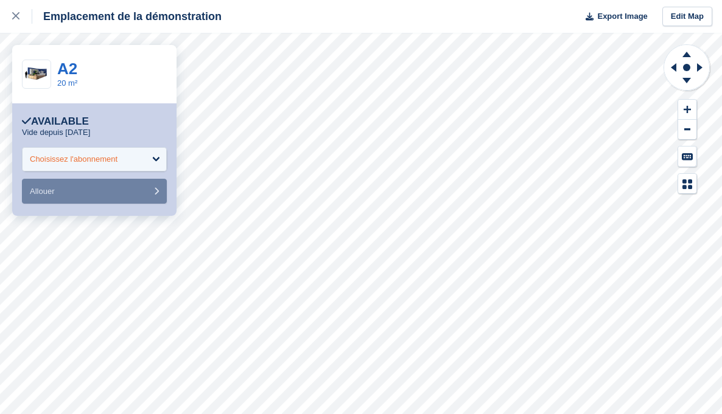
click at [91, 159] on div "Choisissez l'abonnement" at bounding box center [74, 159] width 88 height 12
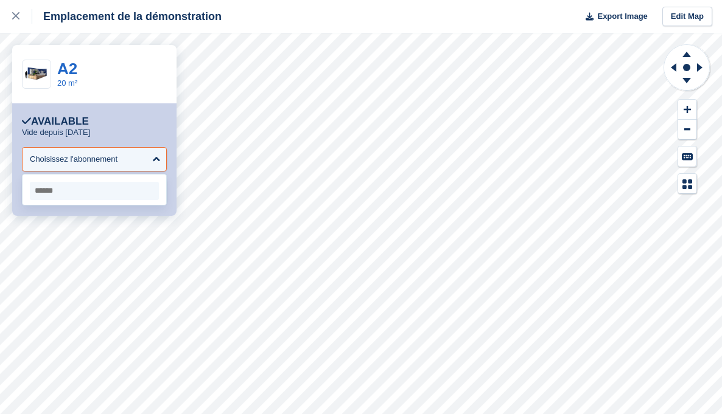
click at [31, 206] on div "**********" at bounding box center [94, 159] width 164 height 113
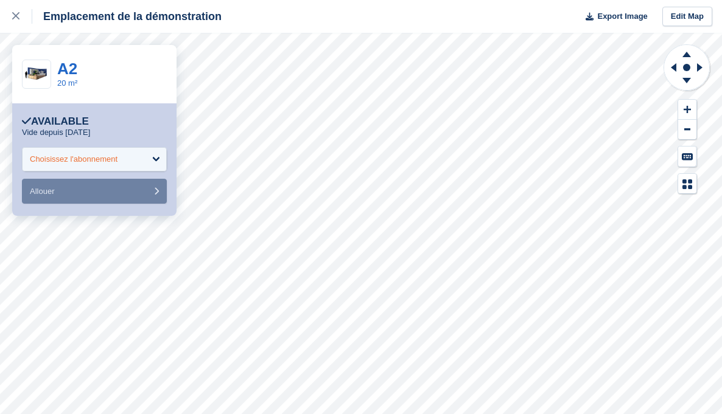
click at [94, 160] on div "Choisissez l'abonnement" at bounding box center [74, 159] width 88 height 12
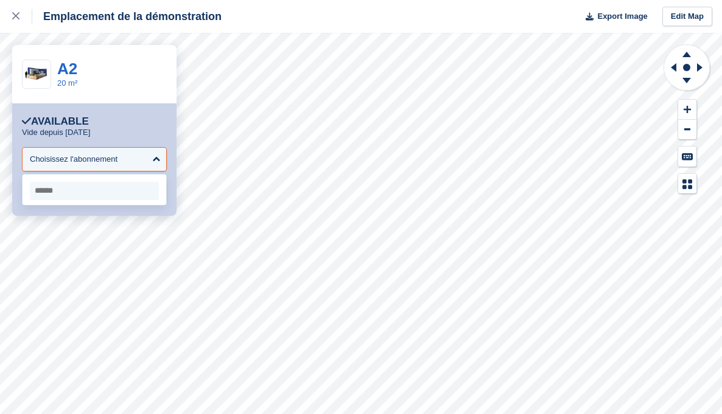
click at [82, 194] on input "select-one" at bounding box center [94, 191] width 129 height 18
type input "*"
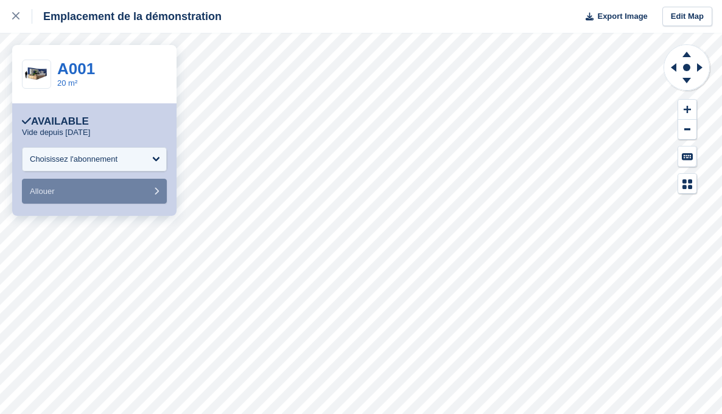
click at [56, 82] on div "A001 20 m²" at bounding box center [94, 74] width 164 height 58
click at [67, 79] on link "20 m²" at bounding box center [67, 83] width 20 height 9
